Goal: Navigation & Orientation: Find specific page/section

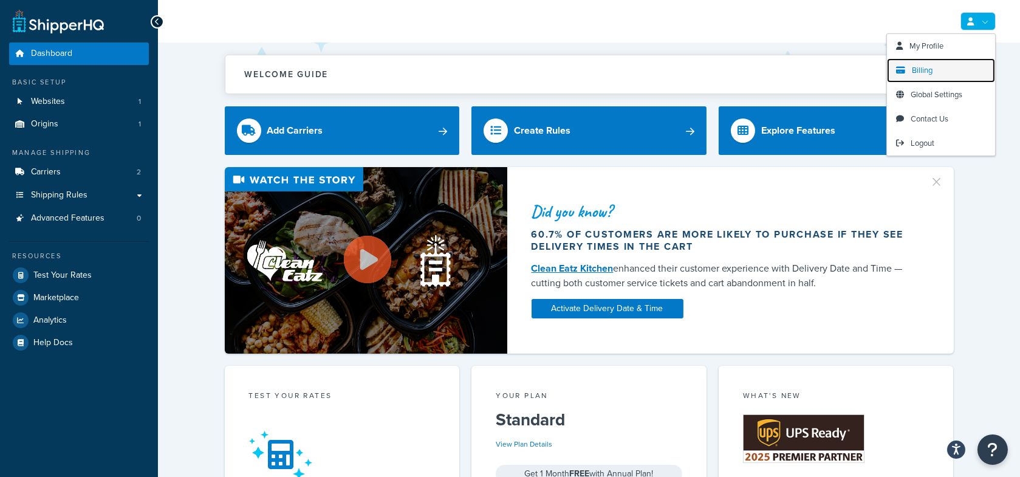
click at [927, 62] on link "Billing" at bounding box center [941, 70] width 108 height 24
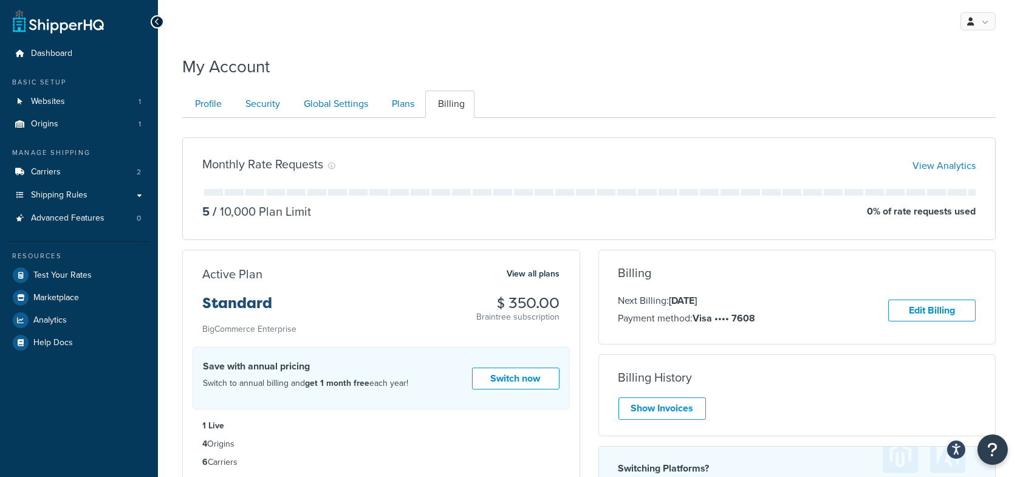
drag, startPoint x: 644, startPoint y: 55, endPoint x: 537, endPoint y: 17, distance: 113.5
click at [644, 55] on div "My Account" at bounding box center [588, 64] width 813 height 30
click at [138, 101] on span "1" at bounding box center [139, 102] width 2 height 10
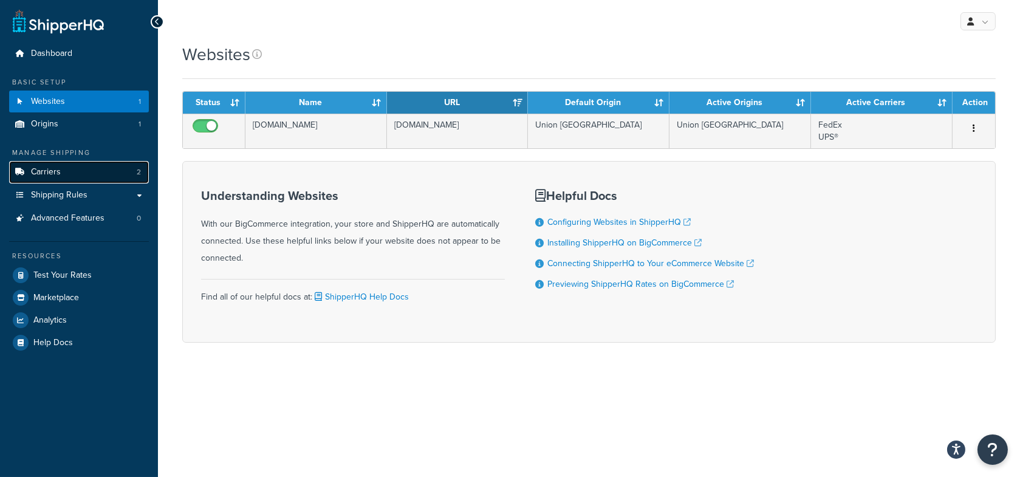
click at [122, 169] on link "Carriers 2" at bounding box center [79, 172] width 140 height 22
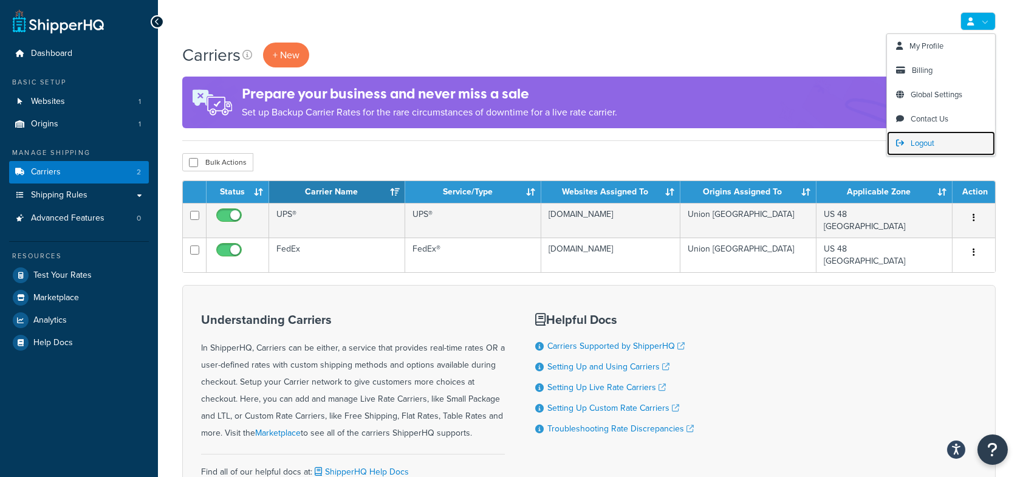
click at [925, 139] on span "Logout" at bounding box center [922, 143] width 24 height 12
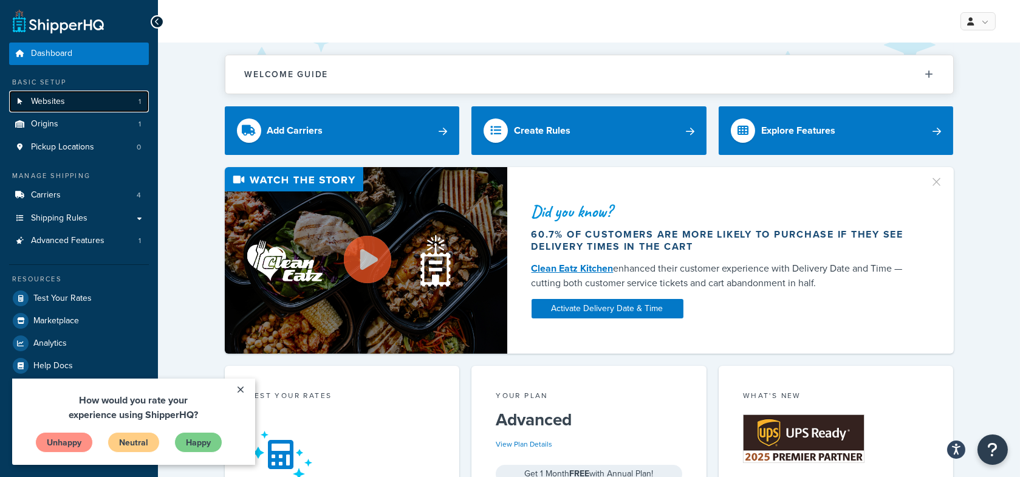
click at [111, 107] on link "Websites 1" at bounding box center [79, 101] width 140 height 22
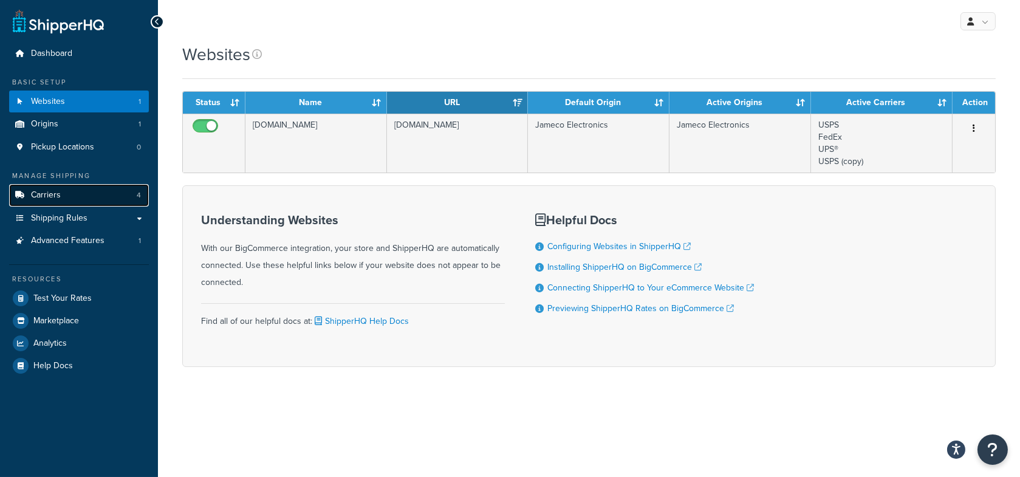
click at [128, 188] on link "Carriers 4" at bounding box center [79, 195] width 140 height 22
